Goal: Task Accomplishment & Management: Use online tool/utility

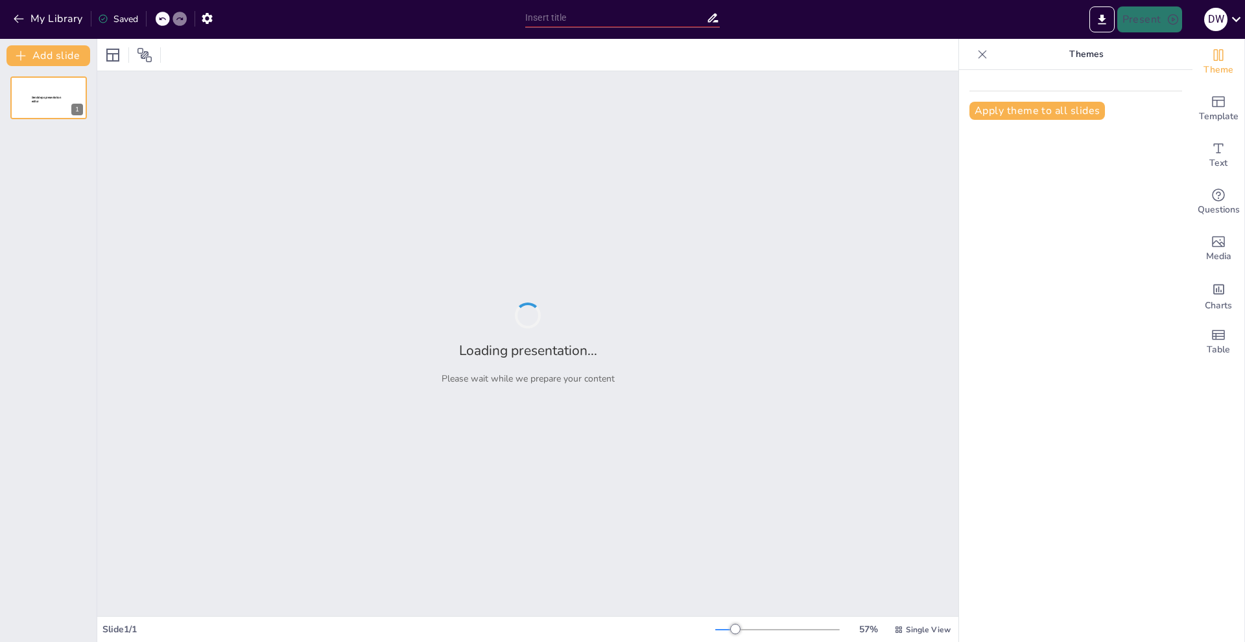
type input "Imported 1. Materi Sosialisasi dan Edukasi Generasi Hebat dan Sehat Tanpa Narko…"
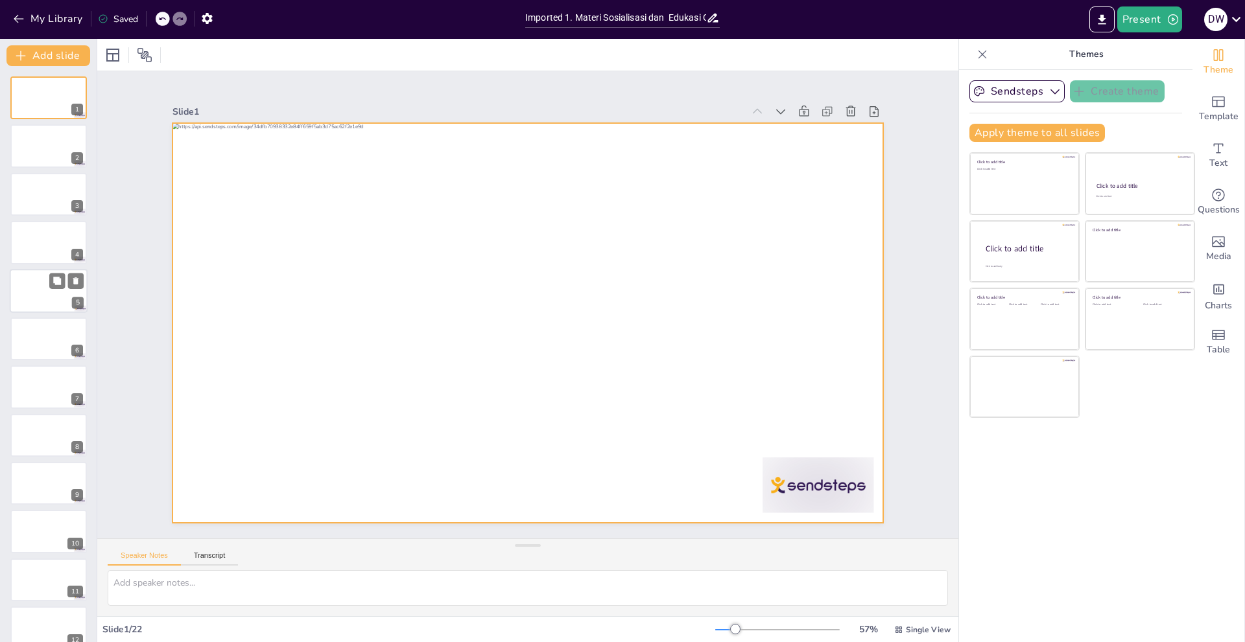
click at [57, 295] on div at bounding box center [49, 291] width 78 height 44
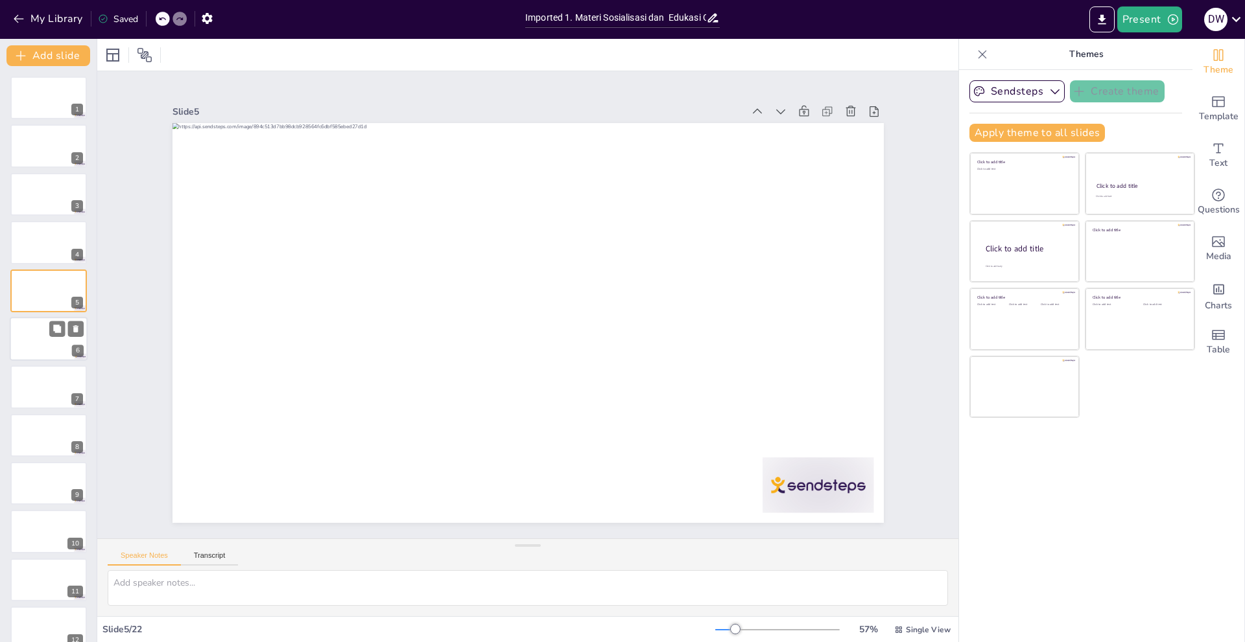
click at [61, 349] on div at bounding box center [49, 339] width 78 height 44
click at [51, 390] on div at bounding box center [49, 388] width 78 height 44
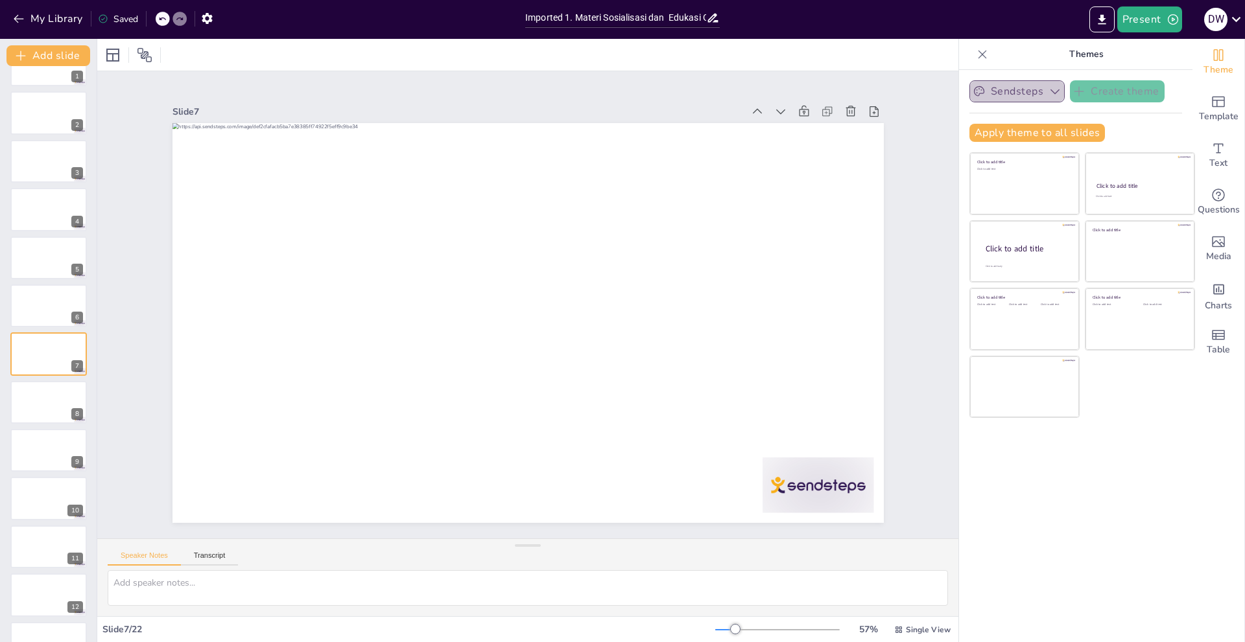
click at [990, 97] on button "Sendsteps" at bounding box center [1016, 91] width 95 height 22
click at [1177, 21] on icon "button" at bounding box center [1172, 19] width 10 height 10
click at [1166, 49] on font "Pratinjau presentasi" at bounding box center [1165, 48] width 76 height 10
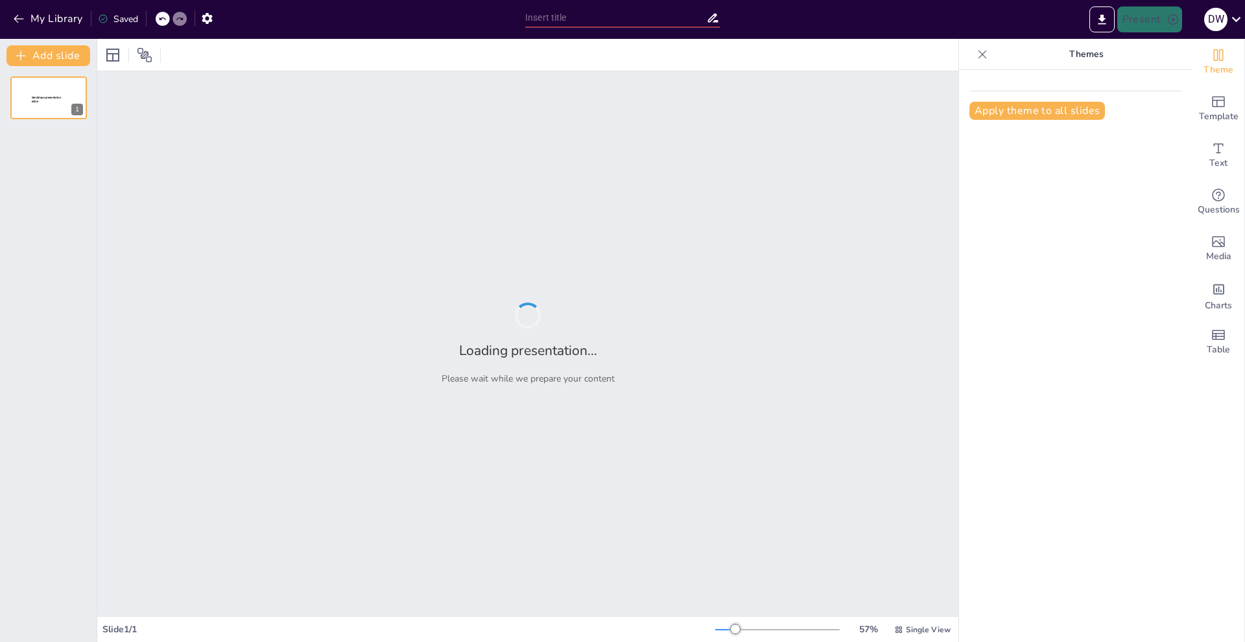
type input "Membangun Generasi Hebat: Edukasi dan Sosialisasi Anti Narkoba"
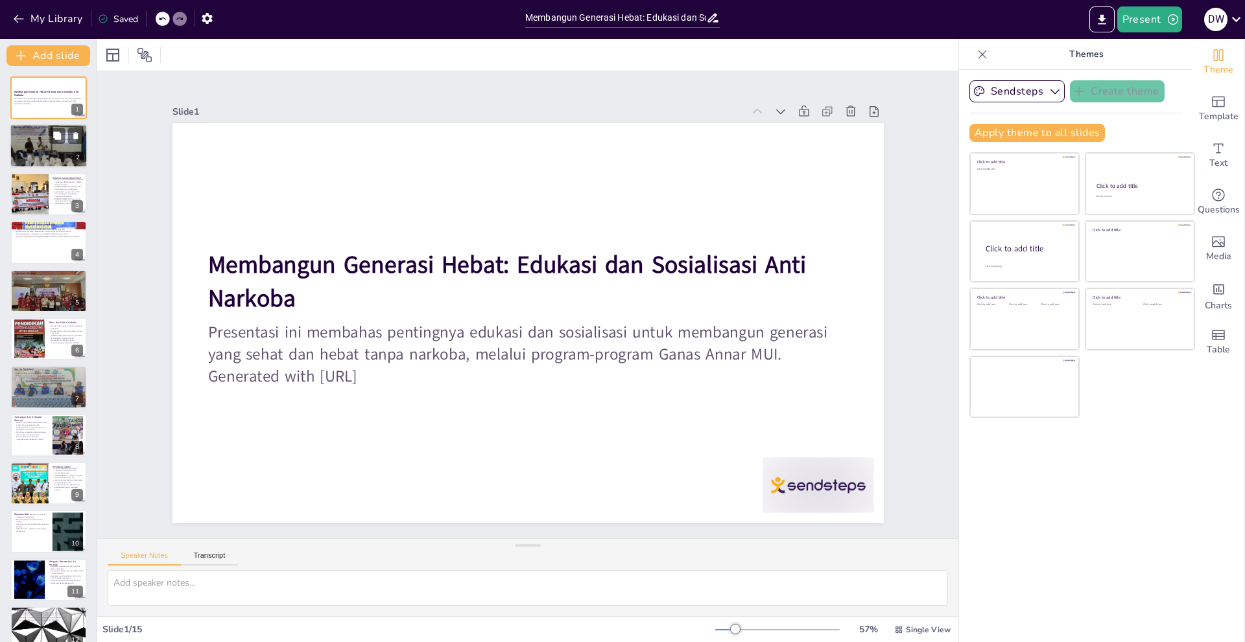
click at [35, 143] on p "Ganas Annar MUI bekerja sama dengan berbagai lembaga untuk memperluas jangkauan." at bounding box center [49, 142] width 70 height 3
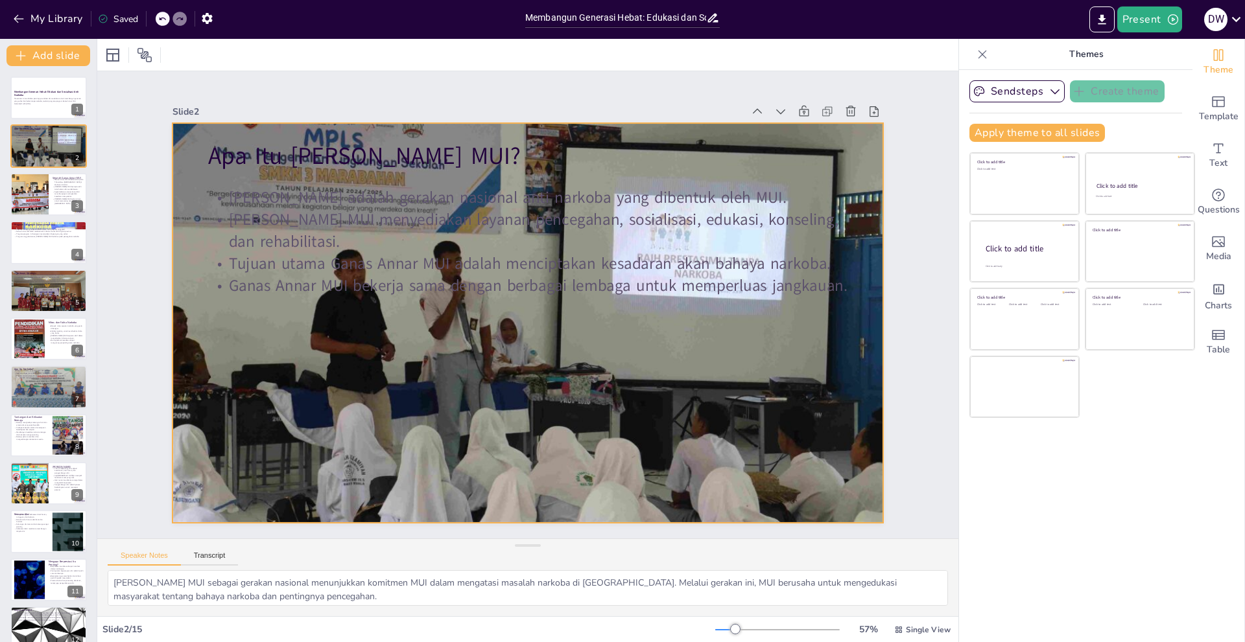
click at [508, 371] on div at bounding box center [512, 313] width 713 height 835
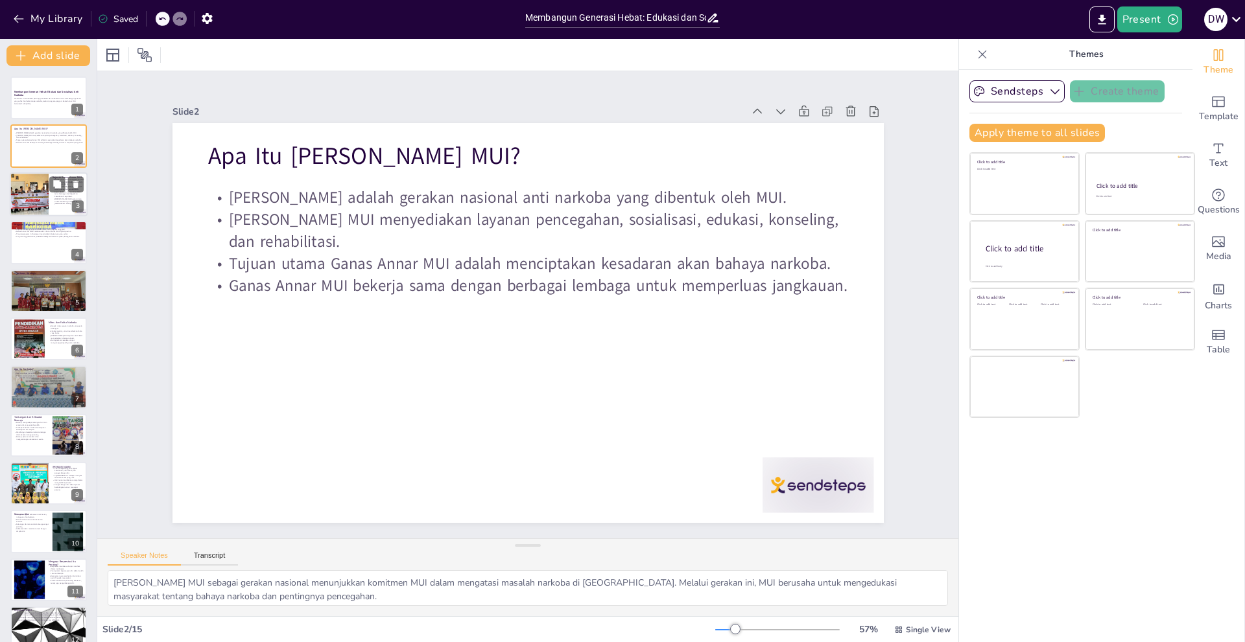
click at [43, 204] on div at bounding box center [29, 194] width 58 height 44
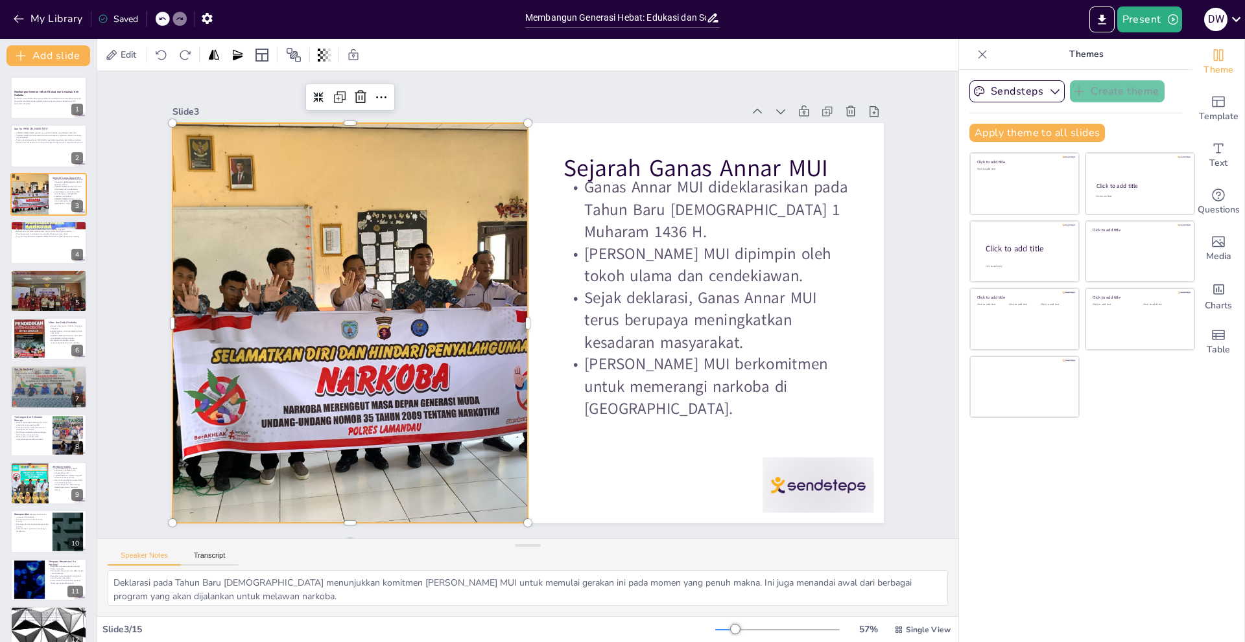
click at [225, 294] on div at bounding box center [439, 150] width 582 height 650
click at [64, 298] on div at bounding box center [49, 290] width 78 height 47
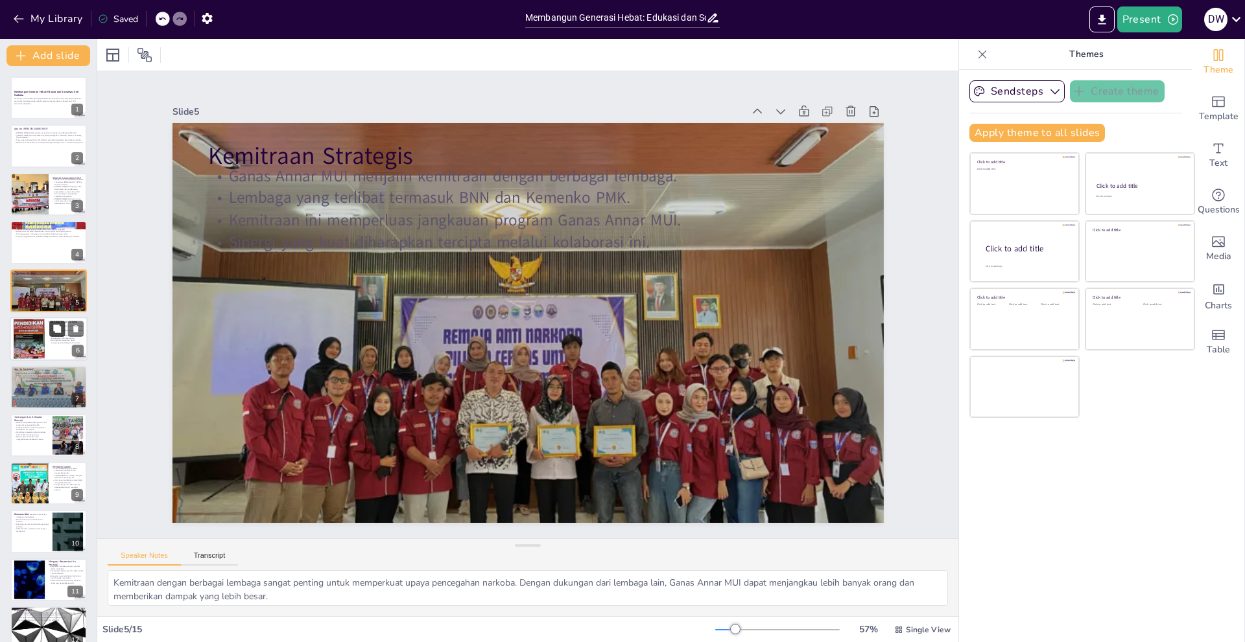
click at [49, 324] on button at bounding box center [57, 329] width 16 height 16
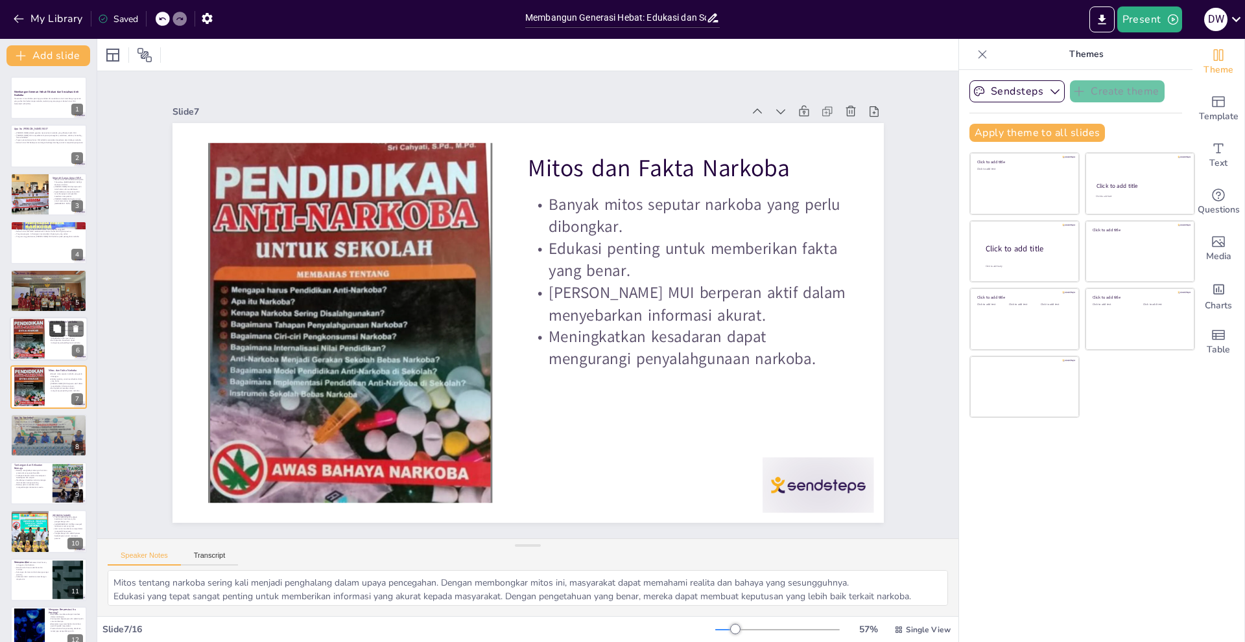
scroll to position [33, 0]
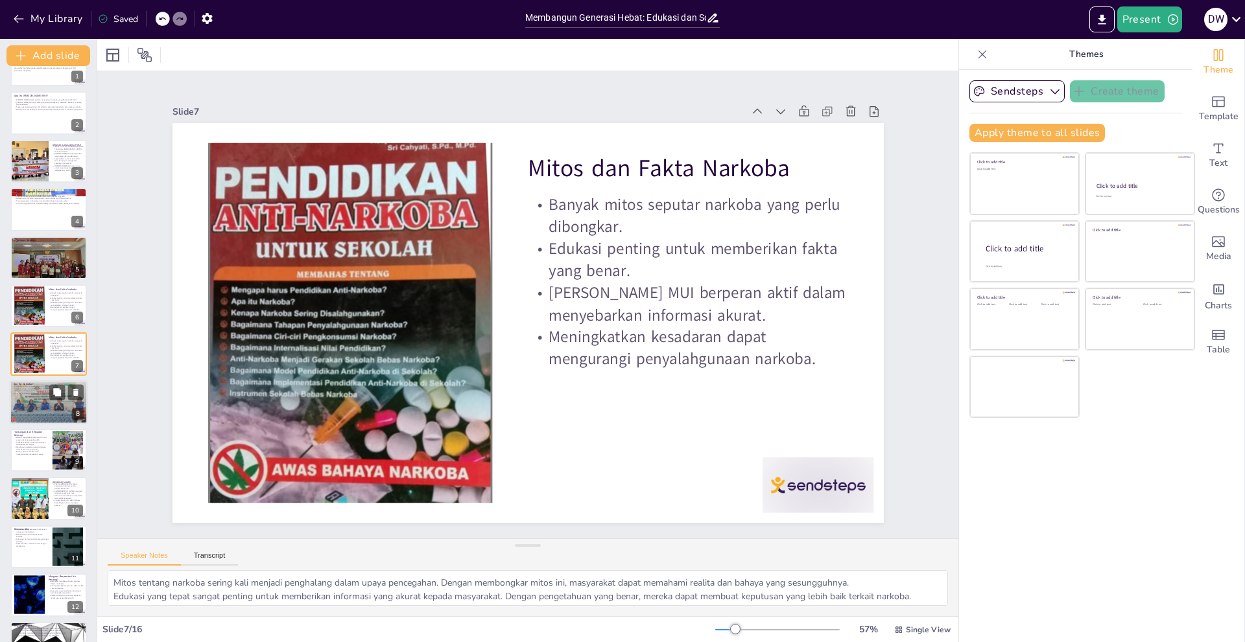
click at [32, 397] on div at bounding box center [49, 403] width 78 height 44
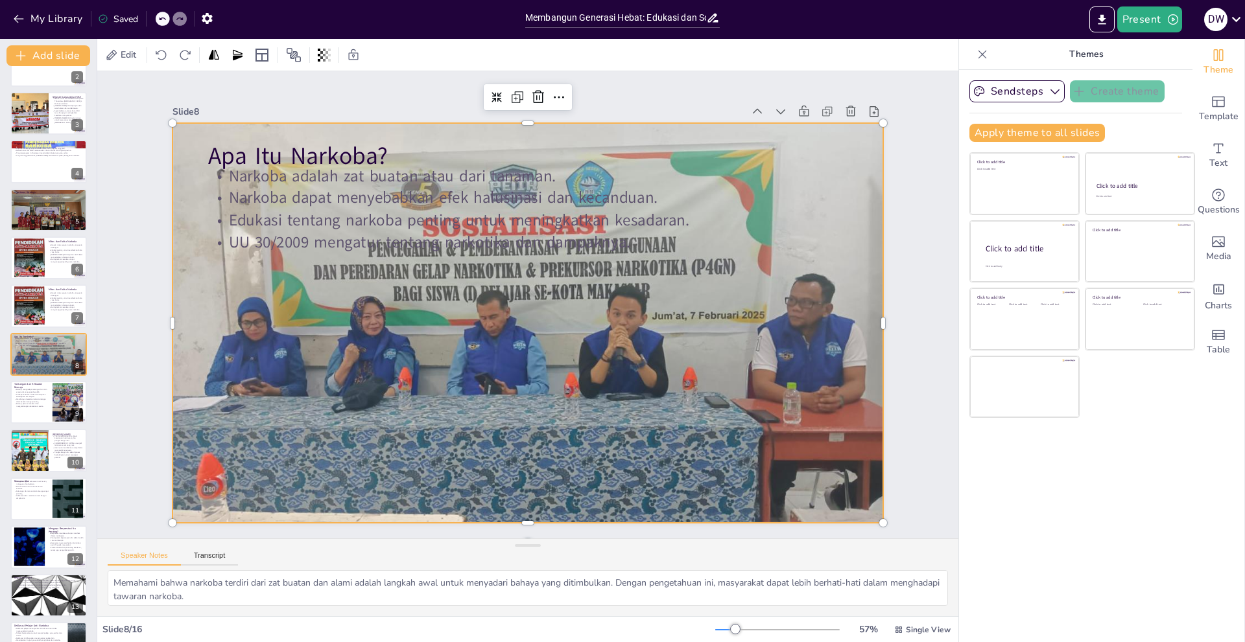
click at [381, 422] on div at bounding box center [514, 317] width 774 height 797
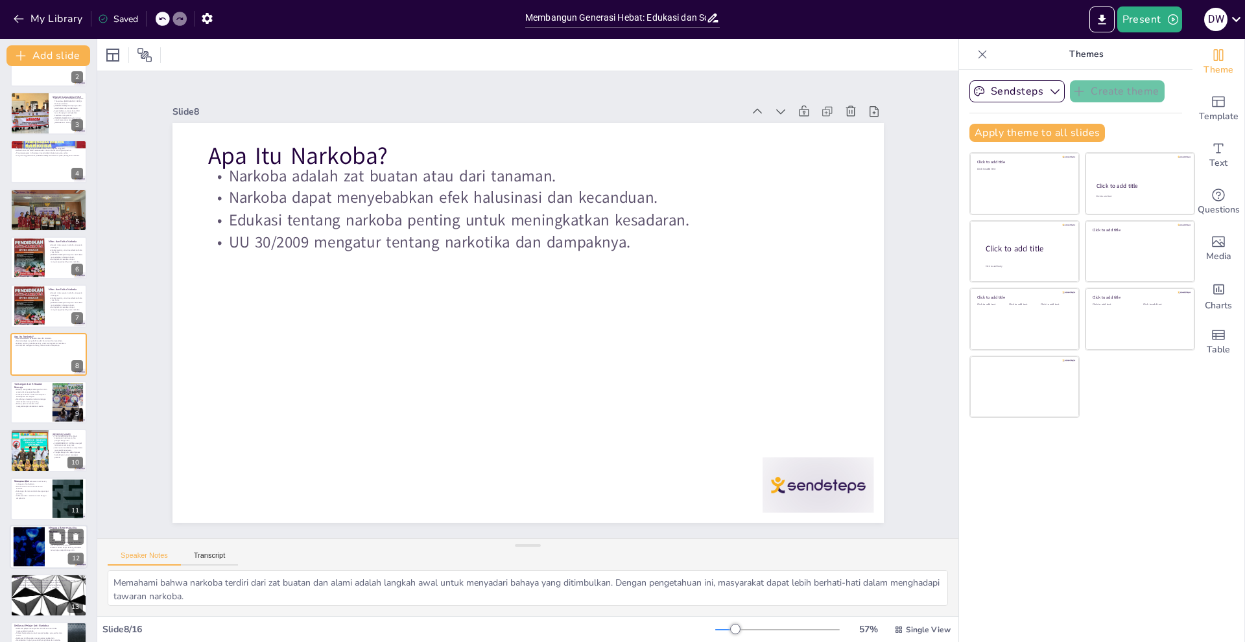
click at [47, 532] on div at bounding box center [49, 547] width 78 height 44
type textarea "Memahami manfaat berprestasi sangat penting untuk memotivasi remaja. Dengan men…"
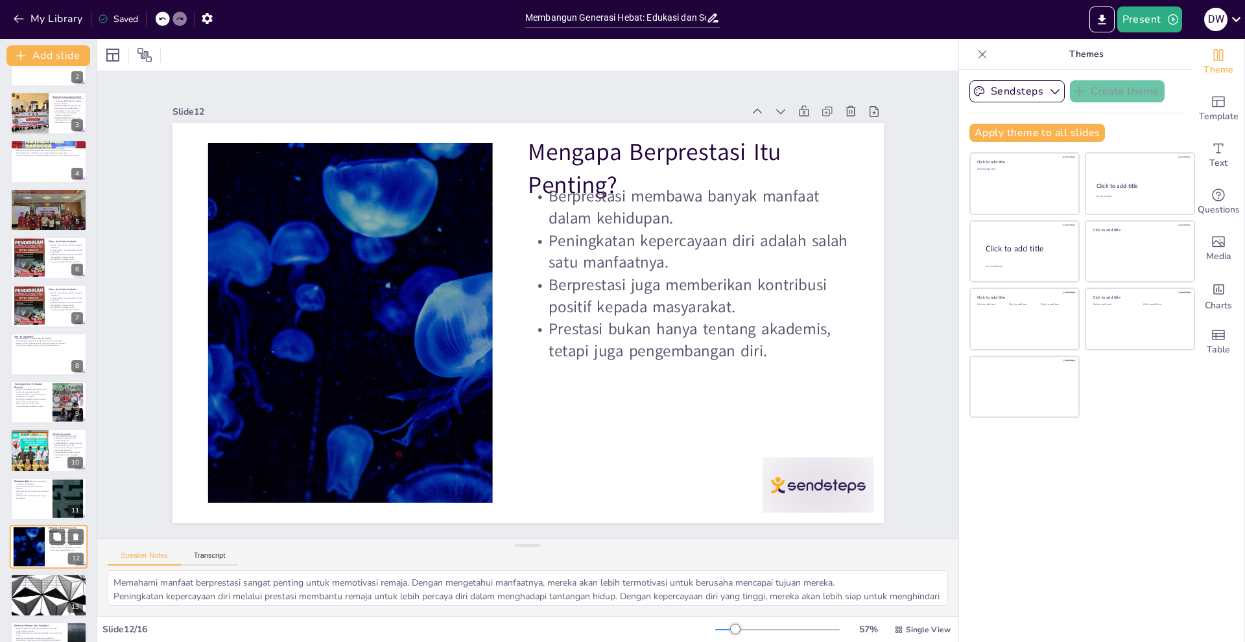
scroll to position [211, 0]
